Goal: Information Seeking & Learning: Learn about a topic

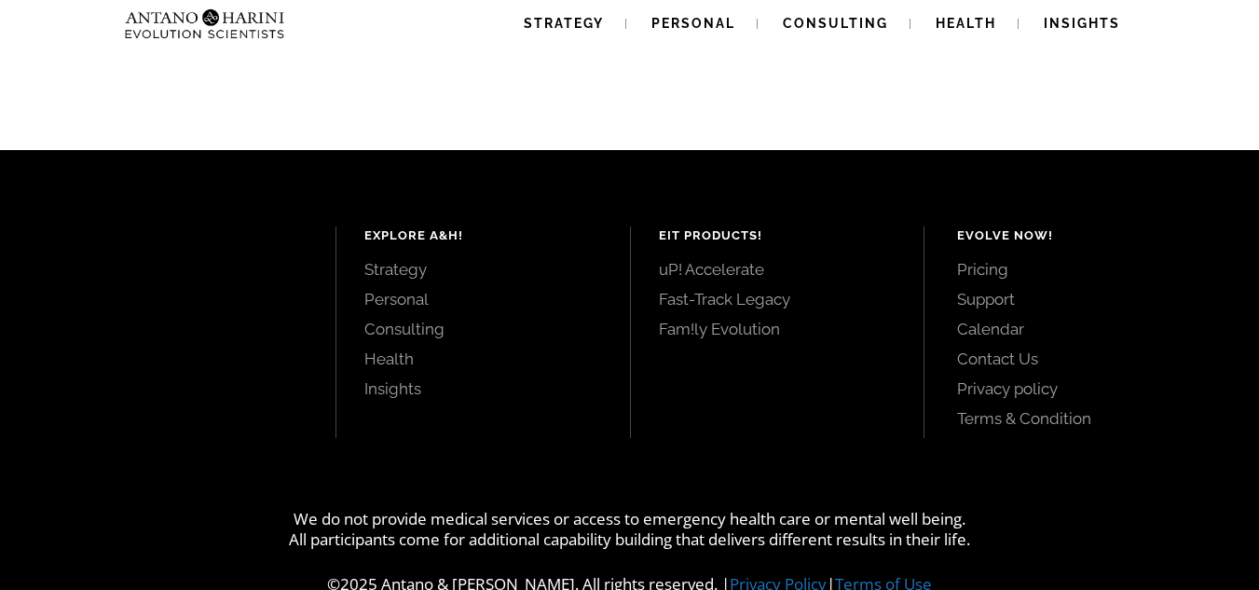
scroll to position [403, 0]
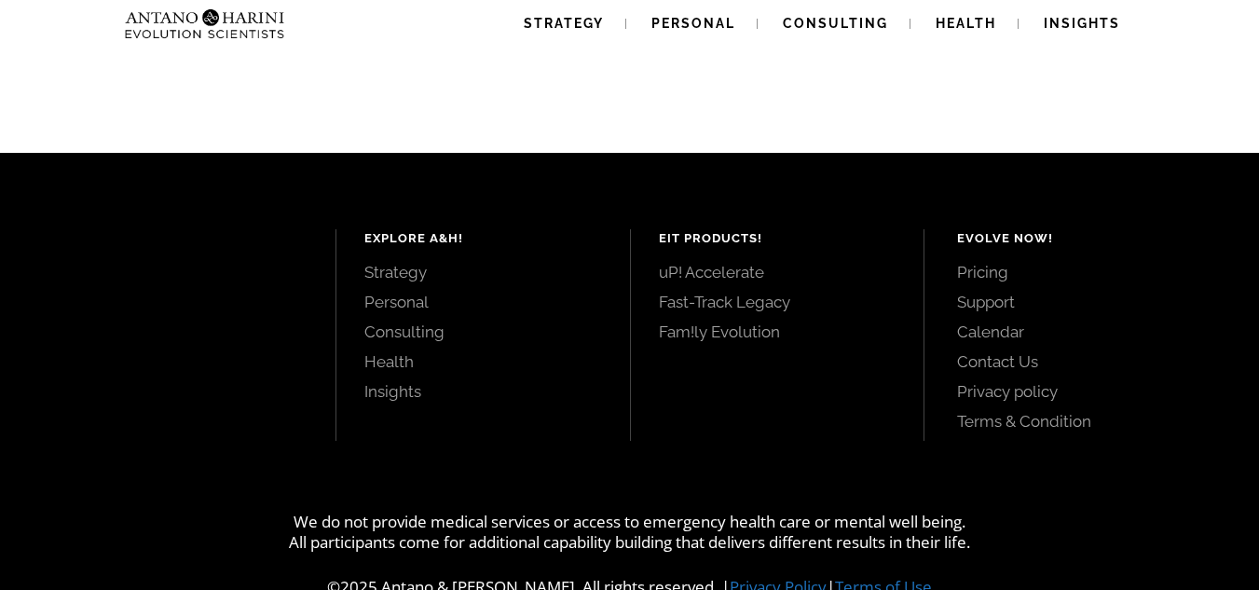
click at [985, 272] on link "Pricing" at bounding box center [1087, 272] width 260 height 21
